Goal: Task Accomplishment & Management: Manage account settings

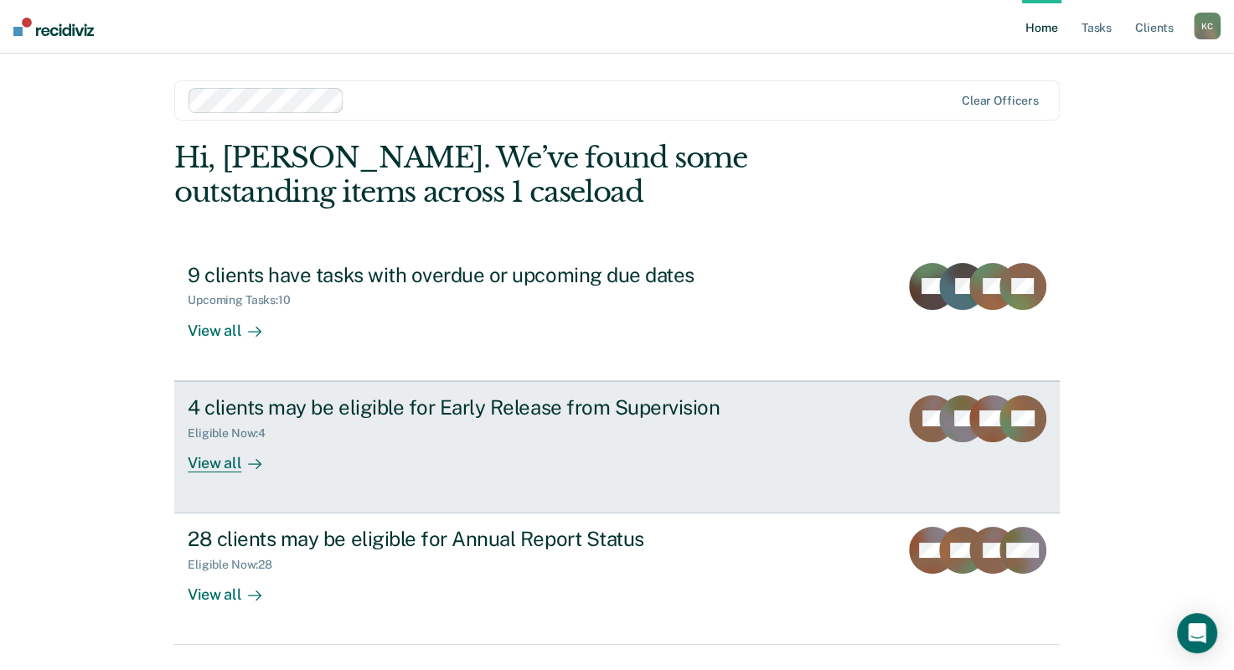
scroll to position [41, 0]
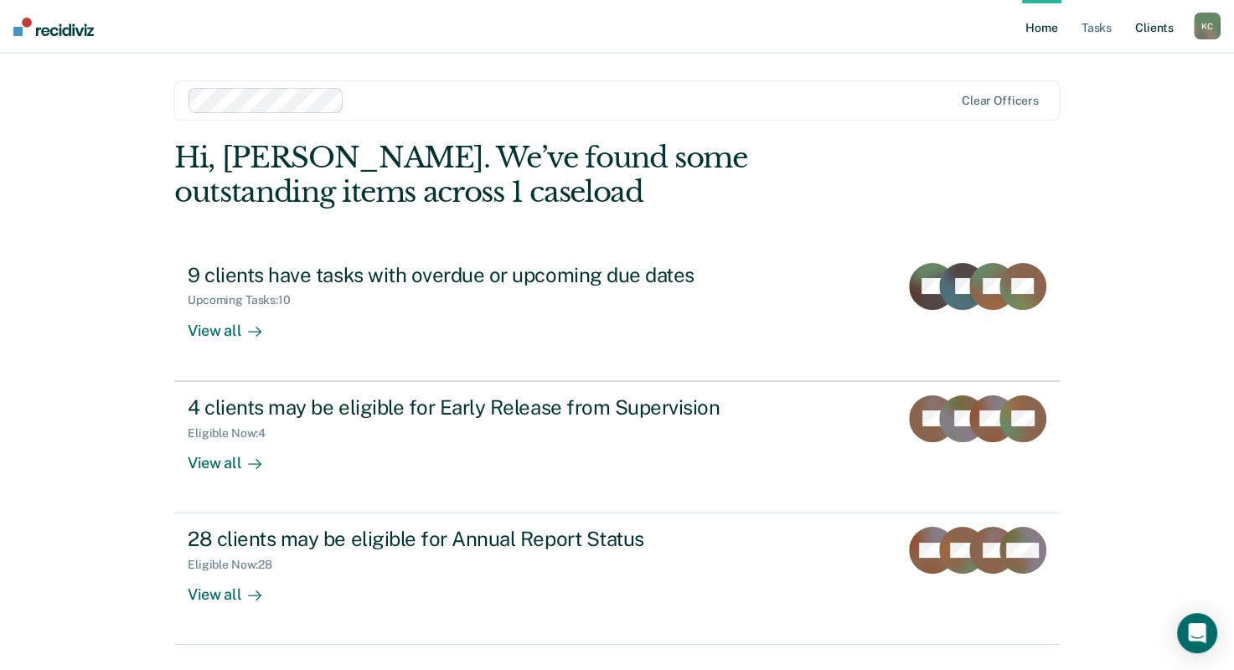
click at [1157, 33] on link "Client s" at bounding box center [1154, 27] width 45 height 54
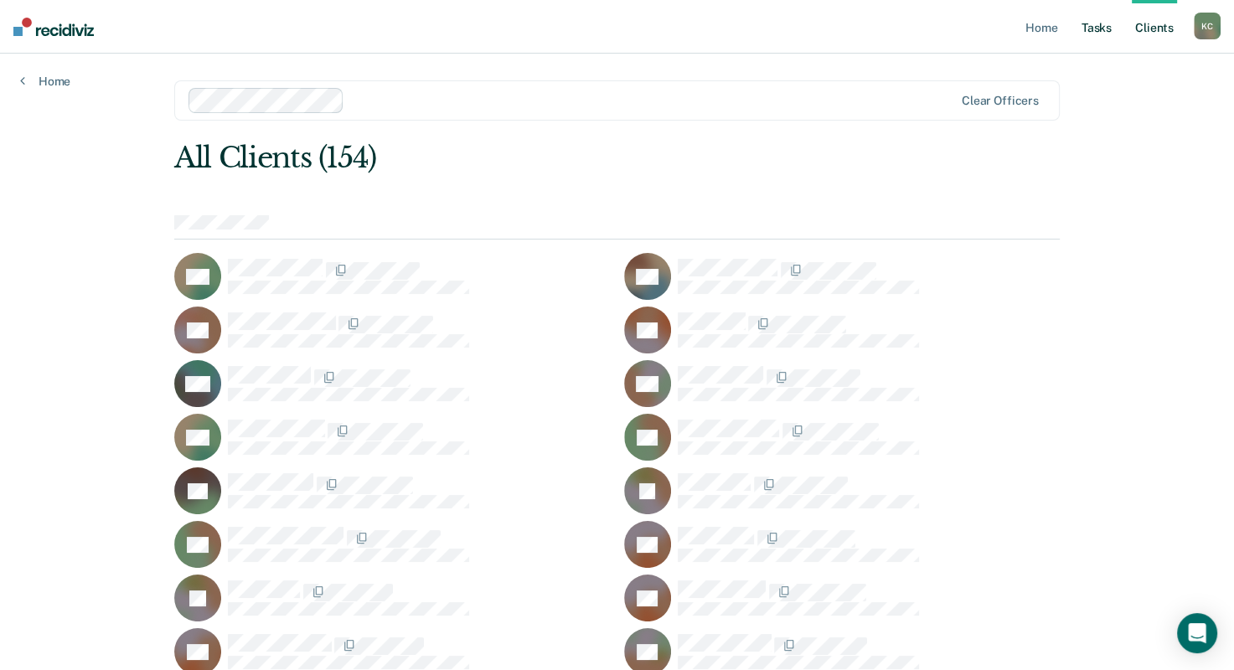
click at [1101, 26] on link "Tasks" at bounding box center [1096, 27] width 37 height 54
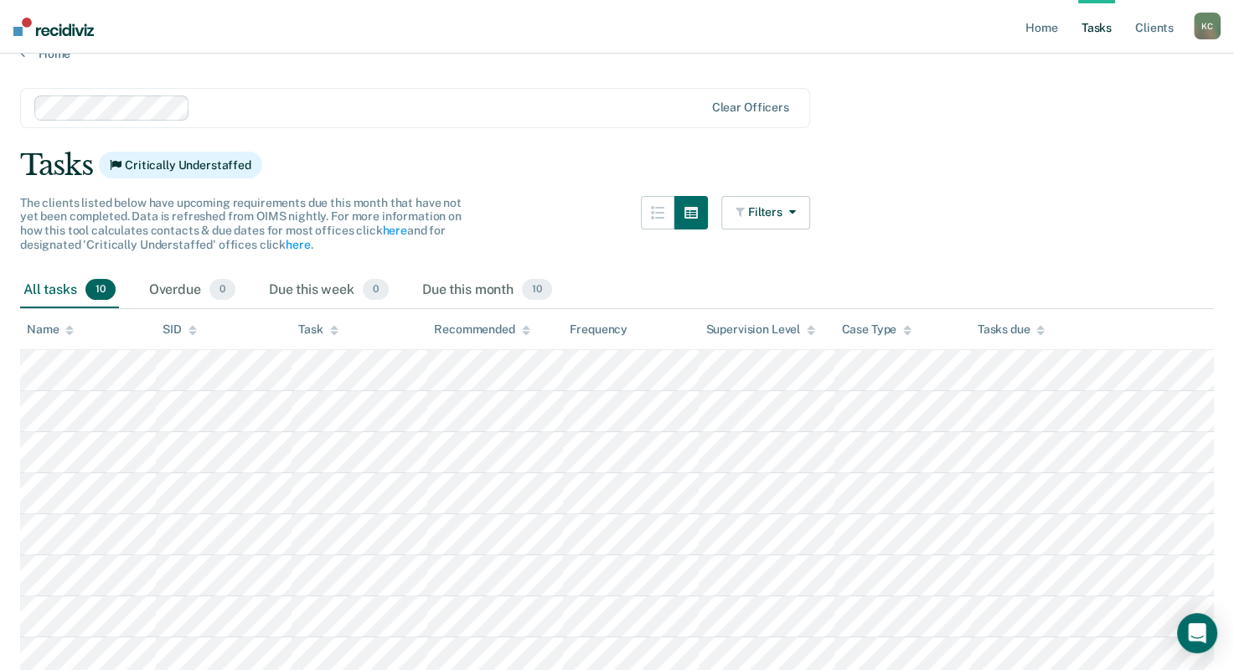
scroll to position [18, 0]
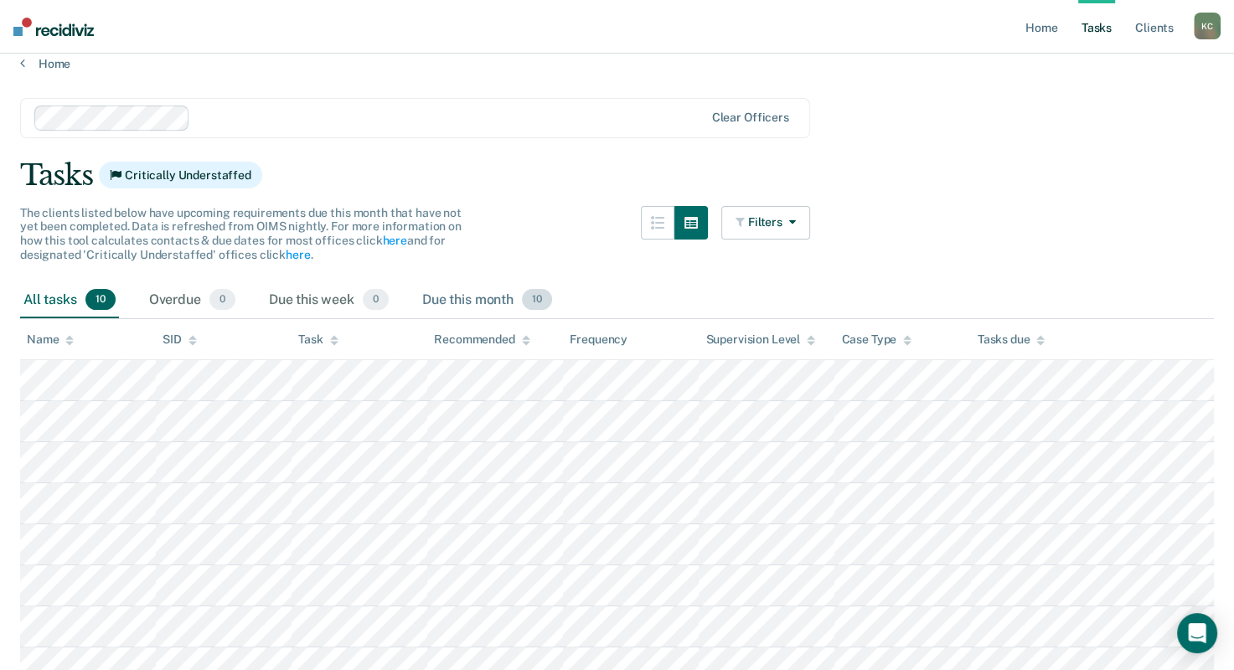
click at [493, 298] on div "Due this month 10" at bounding box center [487, 300] width 137 height 37
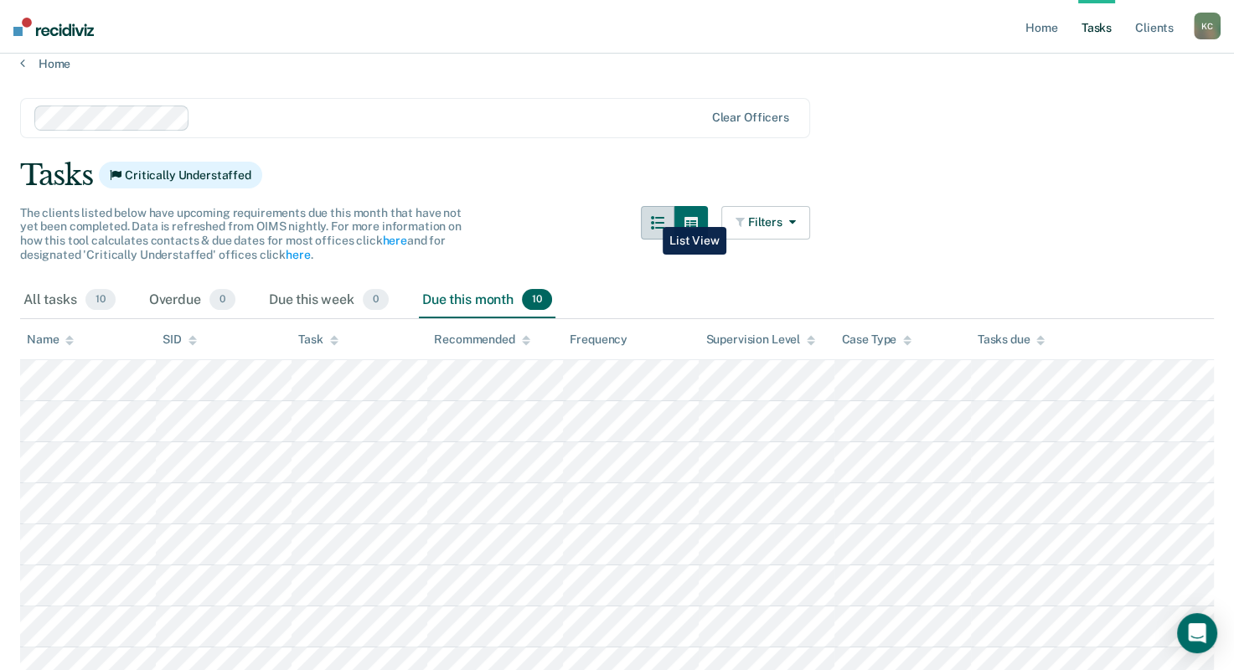
click at [650, 214] on button "button" at bounding box center [658, 223] width 34 height 34
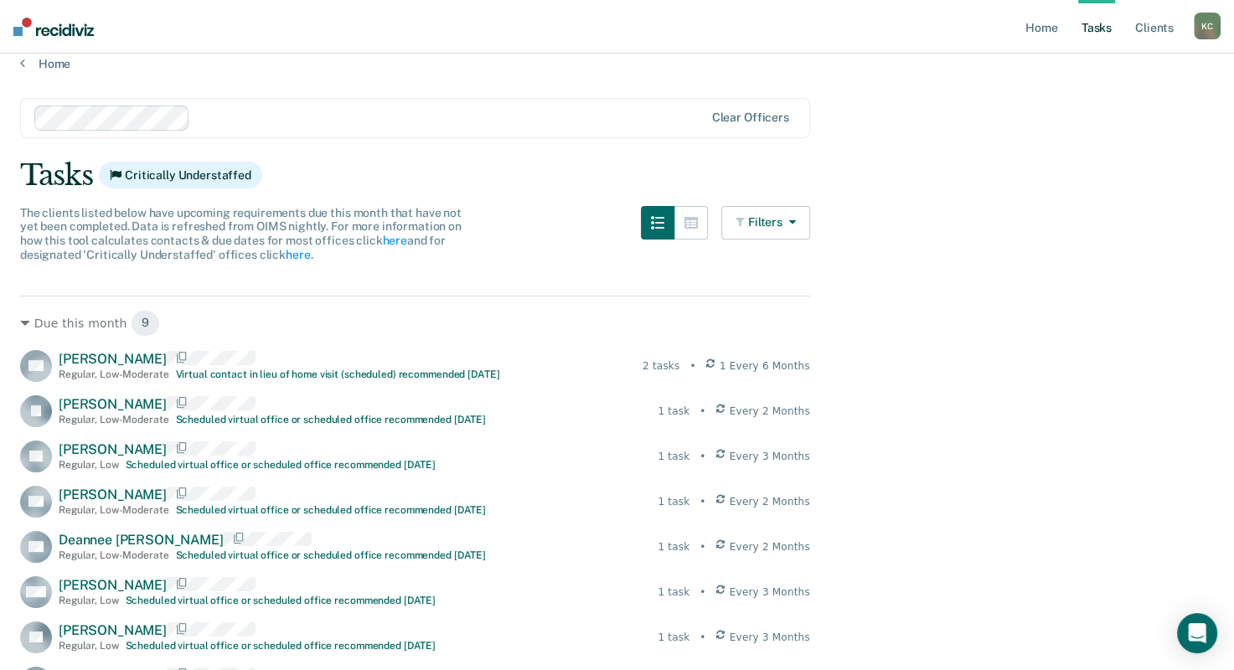
click at [781, 221] on button "Filters" at bounding box center [765, 223] width 89 height 34
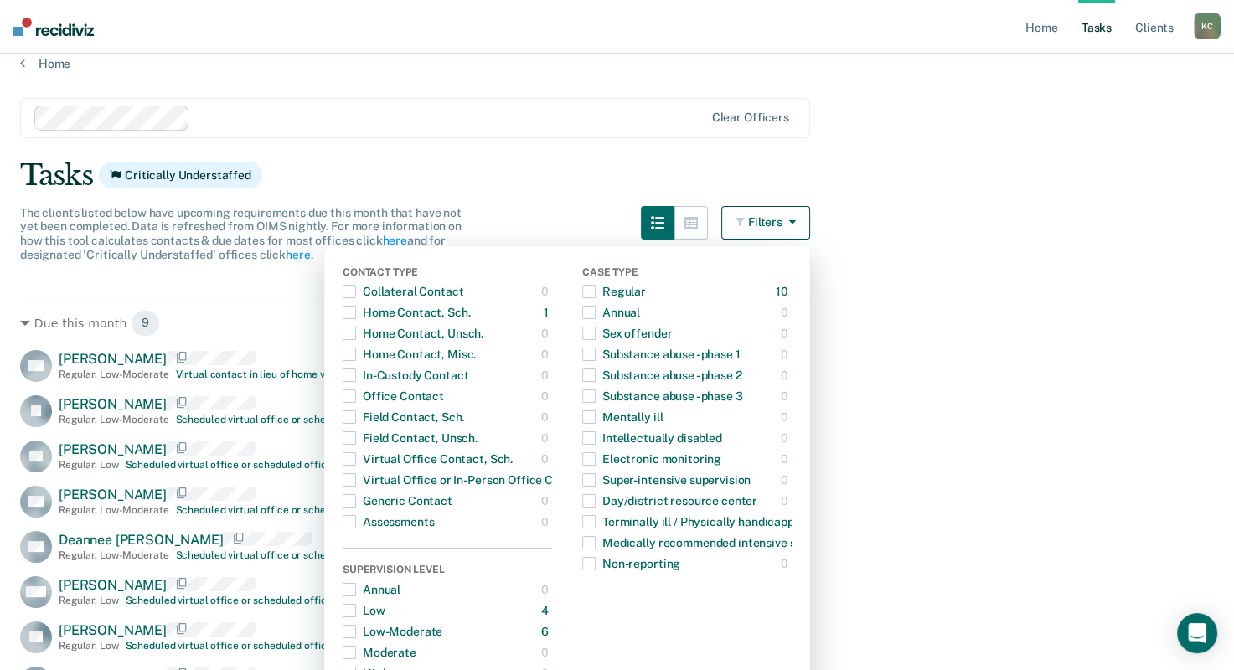
click at [795, 220] on icon "button" at bounding box center [789, 222] width 13 height 12
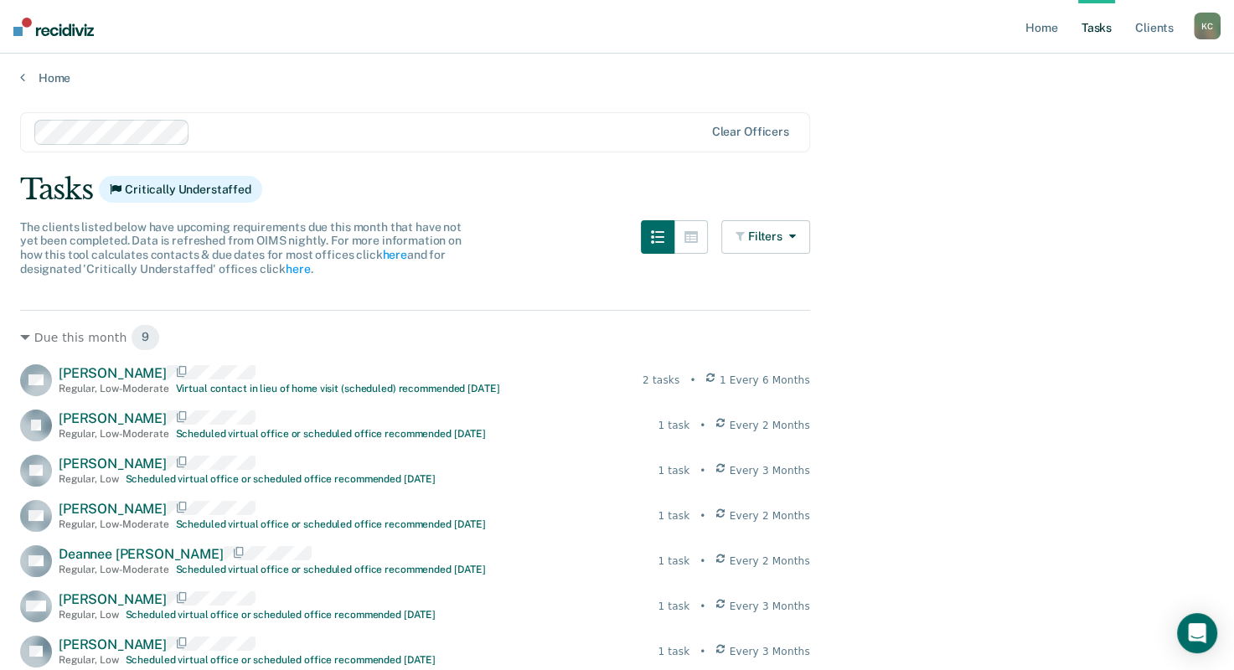
scroll to position [0, 0]
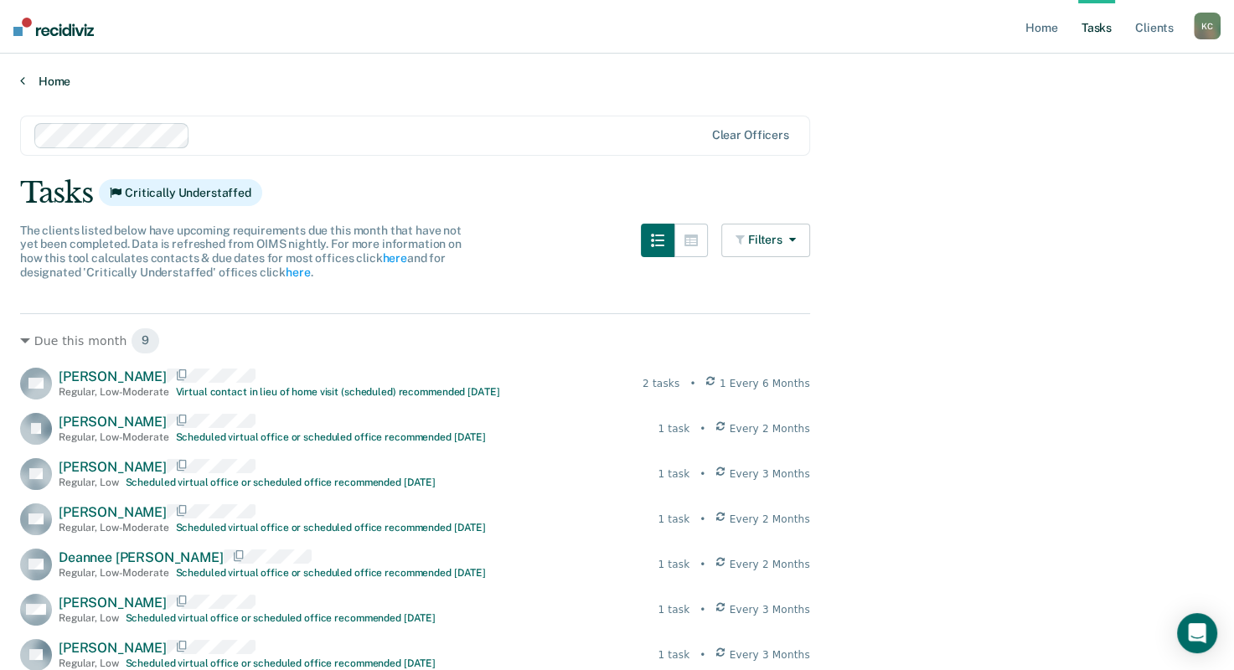
click at [60, 78] on link "Home" at bounding box center [617, 81] width 1194 height 15
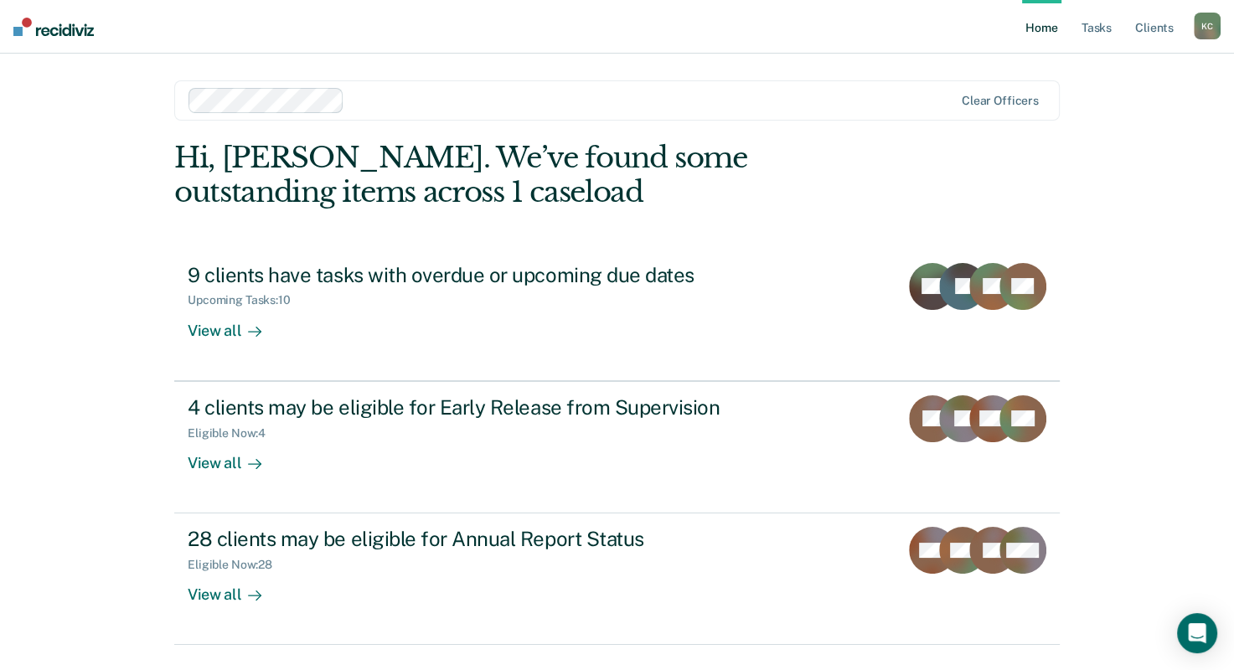
click at [28, 24] on img at bounding box center [53, 27] width 80 height 18
click at [23, 28] on img at bounding box center [53, 27] width 80 height 18
